Goal: Information Seeking & Learning: Learn about a topic

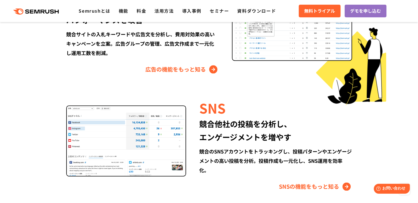
scroll to position [733, 0]
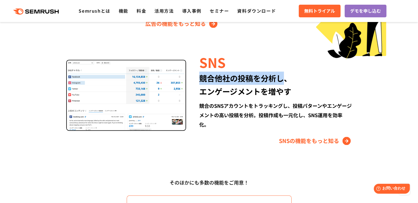
drag, startPoint x: 202, startPoint y: 77, endPoint x: 285, endPoint y: 92, distance: 84.1
click at [285, 85] on div "競合他社の投稿を分析し、 エンゲージメントを増やす" at bounding box center [275, 85] width 153 height 26
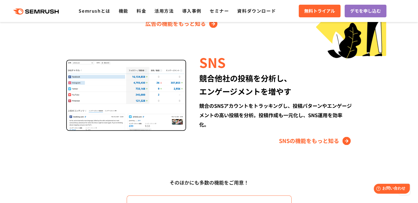
click at [296, 94] on div "競合他社の投稿を分析し、 エンゲージメントを増やす" at bounding box center [275, 85] width 153 height 26
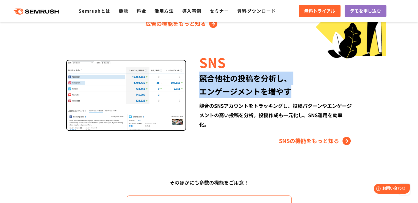
drag, startPoint x: 301, startPoint y: 95, endPoint x: 201, endPoint y: 81, distance: 101.6
click at [200, 81] on div "競合他社の投稿を分析し、 エンゲージメントを増やす" at bounding box center [275, 85] width 153 height 26
click at [322, 88] on div "競合他社の投稿を分析し、 エンゲージメントを増やす" at bounding box center [275, 85] width 153 height 26
click at [367, 94] on div "SNS 競合他社の投稿を分析し、 エンゲージメントを増やす 競合のSNSアカウントをトラッキングし、投稿パターンやエンゲージメントの高い投稿を分析。投稿作成も…" at bounding box center [209, 99] width 316 height 92
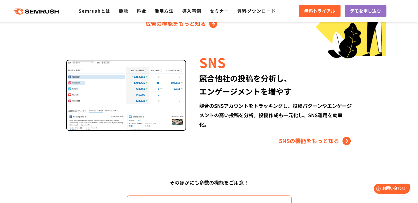
click at [350, 109] on div "競合のSNSアカウントをトラッキングし、投稿パターンやエンゲージメントの高い投稿を分析。投稿作成も一元化し、SNS運用を効率化。" at bounding box center [275, 115] width 153 height 28
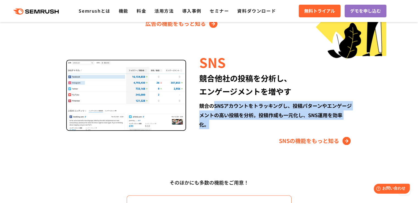
drag, startPoint x: 221, startPoint y: 127, endPoint x: 221, endPoint y: 109, distance: 17.6
click at [217, 109] on div "競合のSNSアカウントをトラッキングし、投稿パターンやエンゲージメントの高い投稿を分析。投稿作成も一元化し、SNS運用を効率化。" at bounding box center [275, 115] width 153 height 28
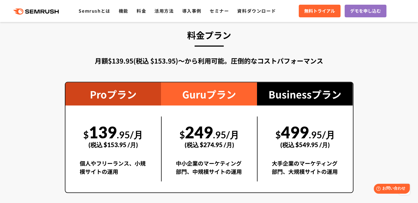
scroll to position [963, 0]
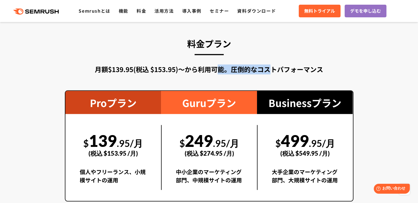
drag, startPoint x: 218, startPoint y: 72, endPoint x: 271, endPoint y: 71, distance: 53.1
click at [270, 71] on div "月額$139.95(税込 $153.95)〜から利用可能。圧倒的なコストパフォーマンス" at bounding box center [209, 69] width 289 height 10
drag, startPoint x: 286, startPoint y: 71, endPoint x: 303, endPoint y: 73, distance: 16.6
click at [286, 72] on div "月額$139.95(税込 $153.95)〜から利用可能。圧倒的なコストパフォーマンス" at bounding box center [209, 69] width 289 height 10
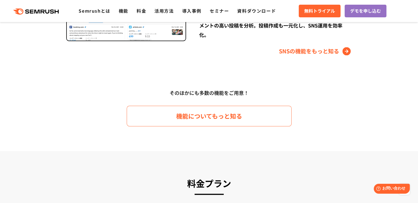
scroll to position [779, 0]
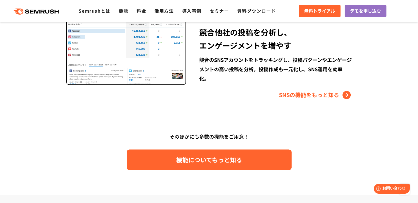
click at [226, 166] on link "機能についてもっと知る" at bounding box center [209, 159] width 165 height 21
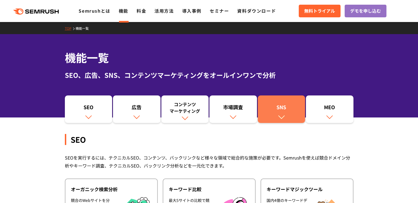
click at [284, 111] on div "SNS" at bounding box center [282, 108] width 42 height 9
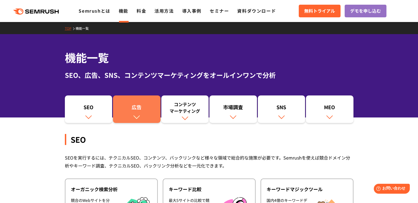
click at [121, 111] on div "広告" at bounding box center [137, 108] width 42 height 9
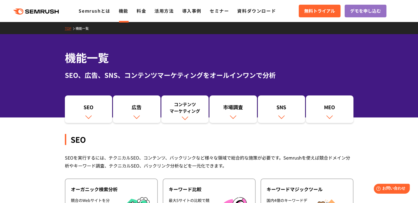
click at [69, 30] on link "TOP" at bounding box center [70, 28] width 11 height 5
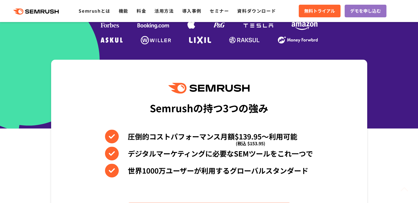
scroll to position [183, 0]
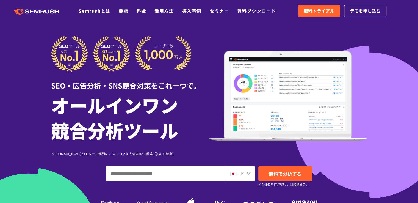
click at [396, 73] on div at bounding box center [209, 153] width 418 height 307
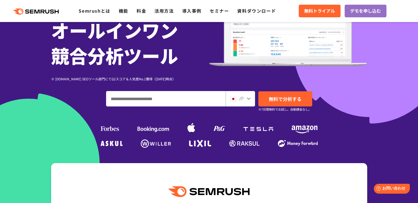
scroll to position [132, 0]
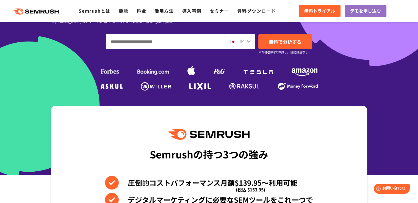
click at [396, 75] on div at bounding box center [209, 21] width 418 height 307
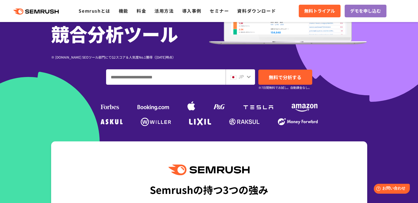
scroll to position [81, 0]
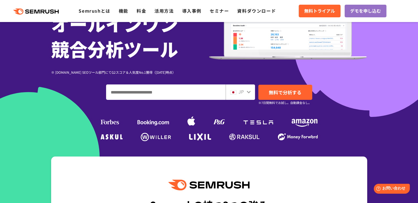
click at [377, 83] on div at bounding box center [209, 72] width 418 height 307
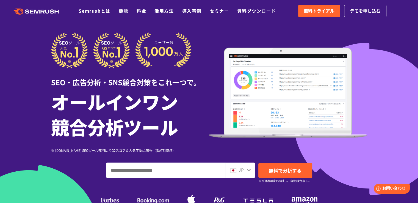
scroll to position [0, 0]
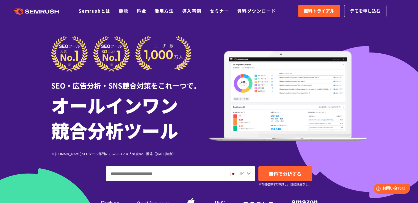
click at [381, 85] on div at bounding box center [209, 153] width 418 height 307
